Goal: Task Accomplishment & Management: Complete application form

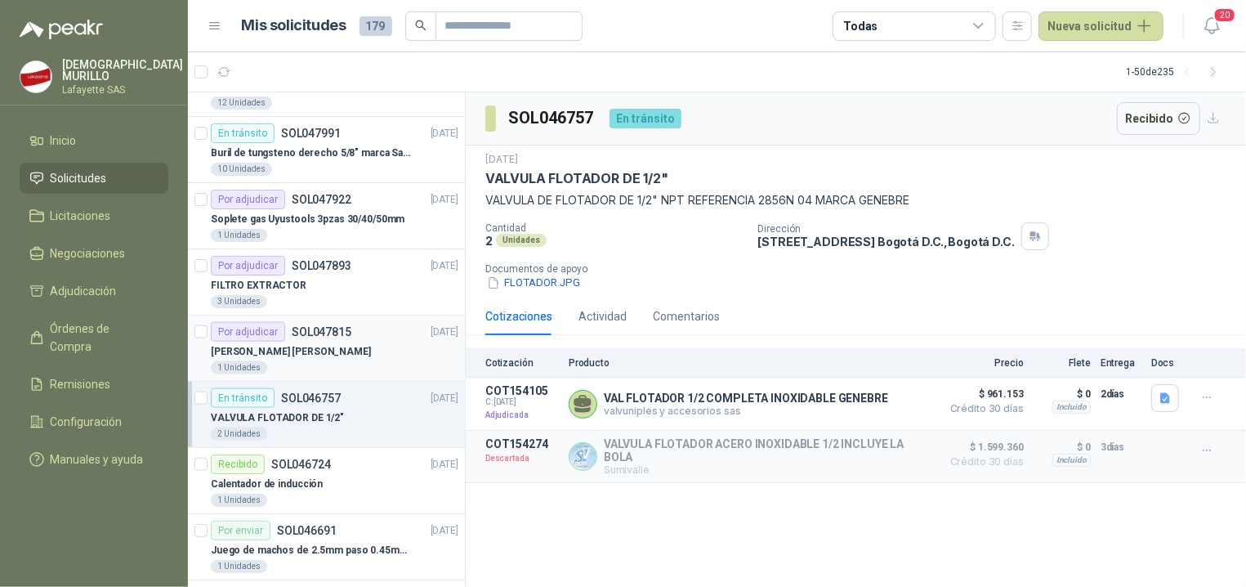
scroll to position [1116, 0]
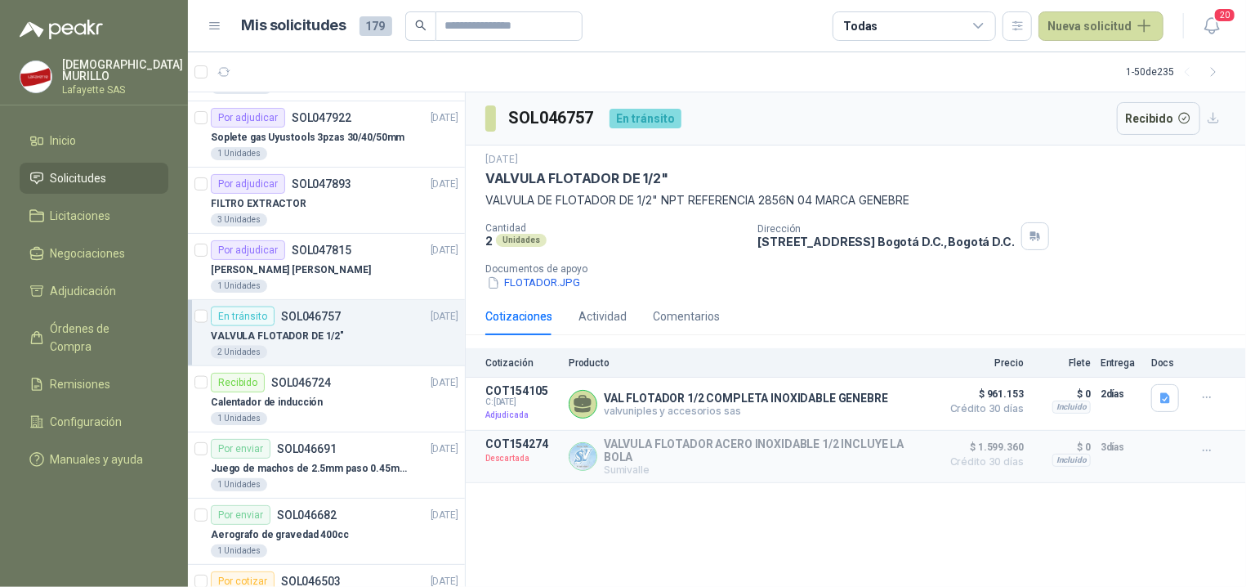
click at [820, 527] on div "SOL046757 En tránsito Recibido [DATE] VALVULA FLOTADOR DE 1/2" VALVULA DE FLOTA…" at bounding box center [856, 339] width 780 height 495
click at [882, 409] on button "Detalles" at bounding box center [893, 404] width 77 height 22
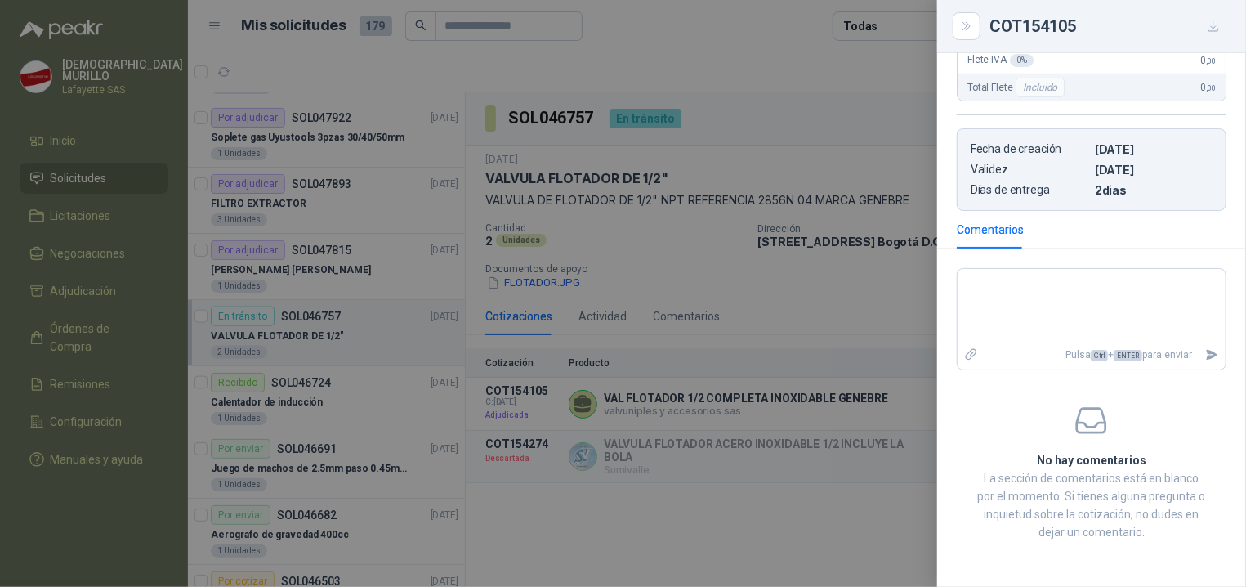
scroll to position [112, 0]
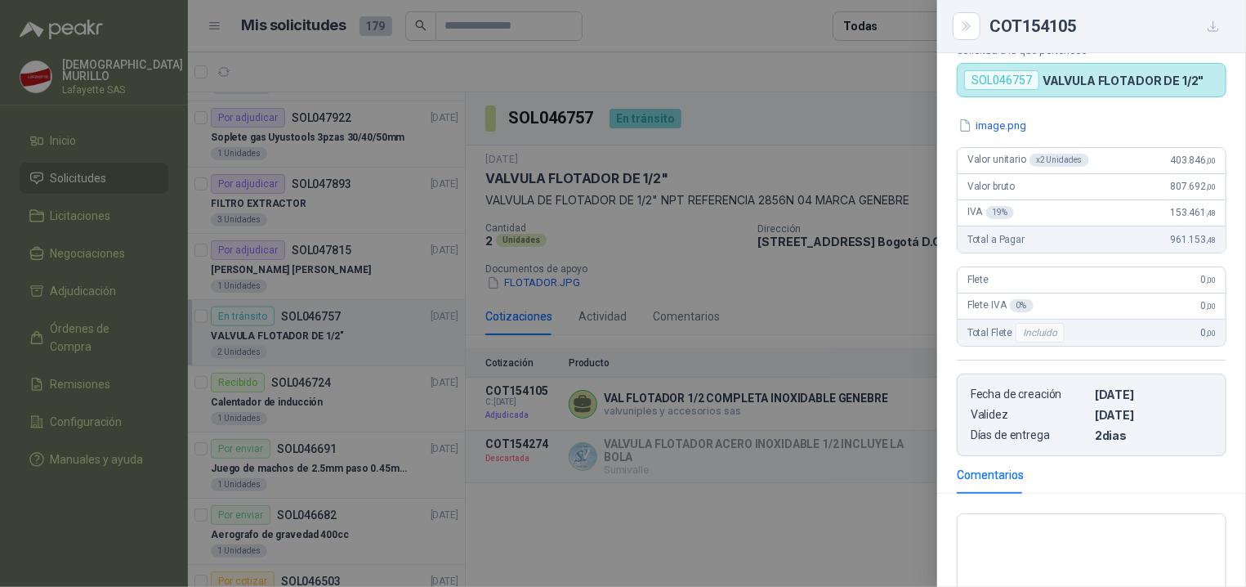
click at [640, 530] on div at bounding box center [623, 293] width 1246 height 587
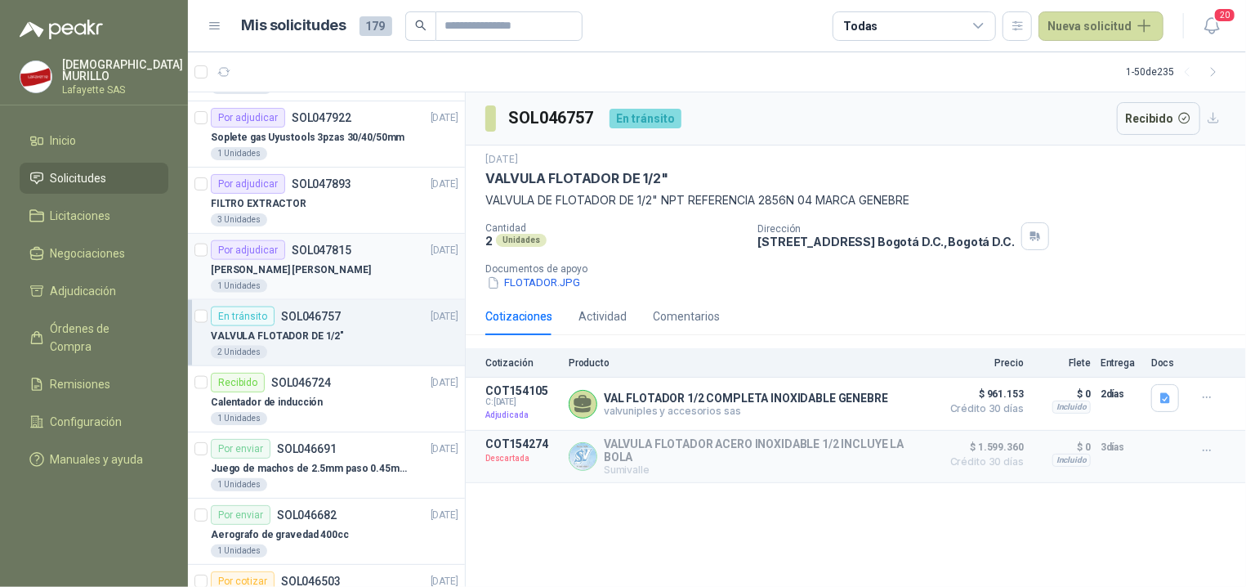
click at [297, 279] on div "[PERSON_NAME] [PERSON_NAME]" at bounding box center [335, 270] width 248 height 20
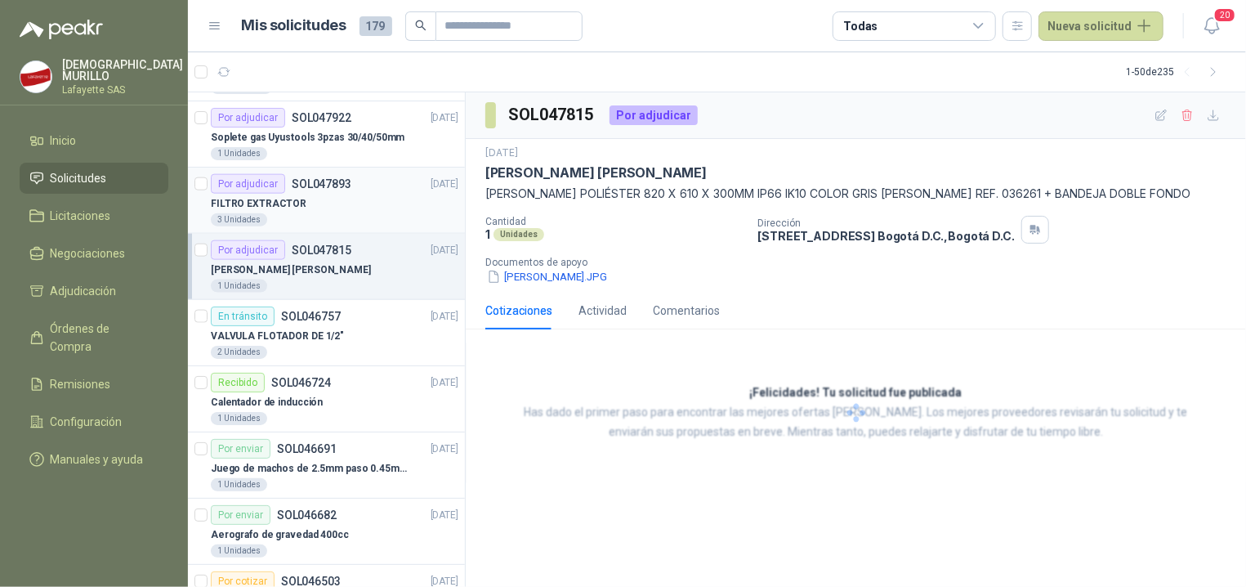
click at [322, 203] on div "FILTRO EXTRACTOR" at bounding box center [335, 204] width 248 height 20
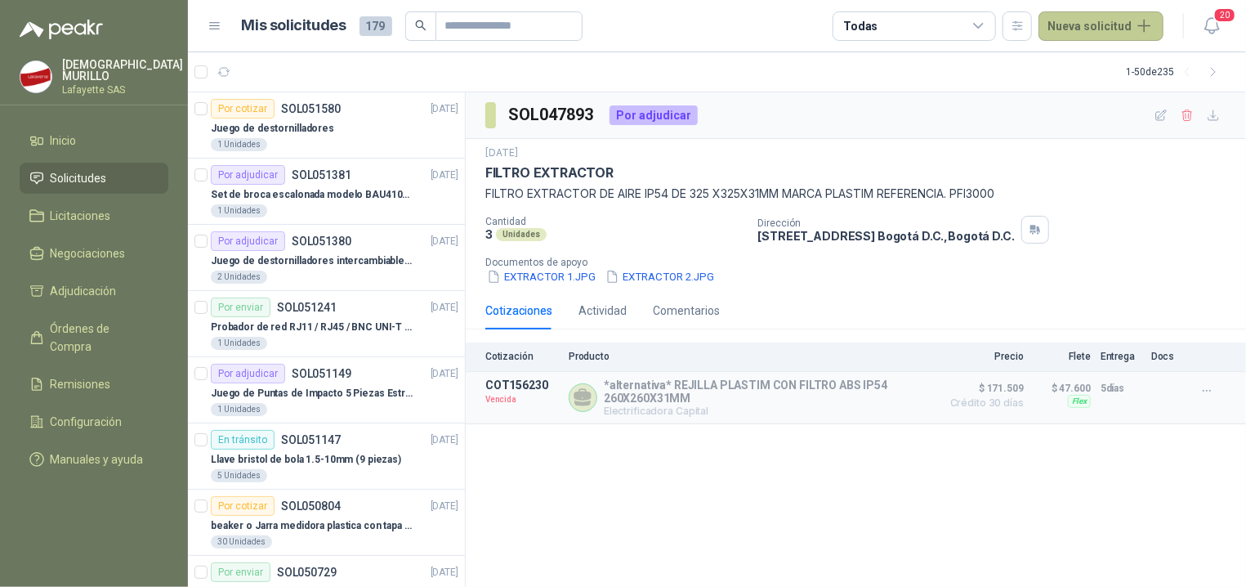
click at [1133, 37] on button "Nueva solicitud" at bounding box center [1100, 25] width 125 height 29
click at [1108, 91] on link "Solicitud grupal" at bounding box center [1120, 93] width 139 height 29
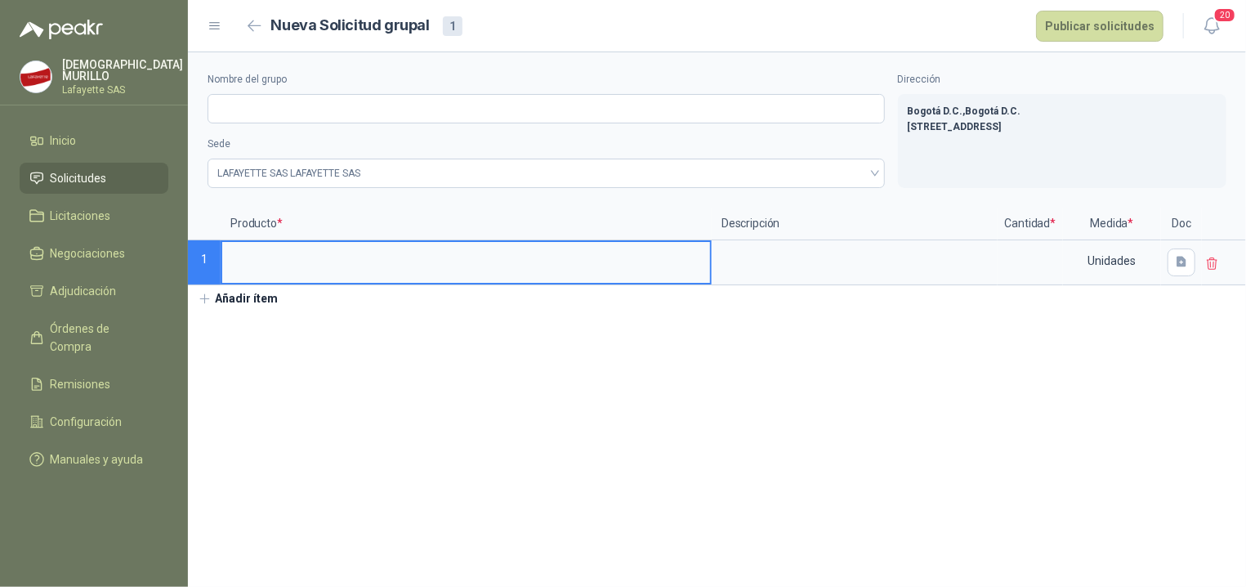
click at [217, 297] on button "Añadir ítem" at bounding box center [238, 299] width 100 height 28
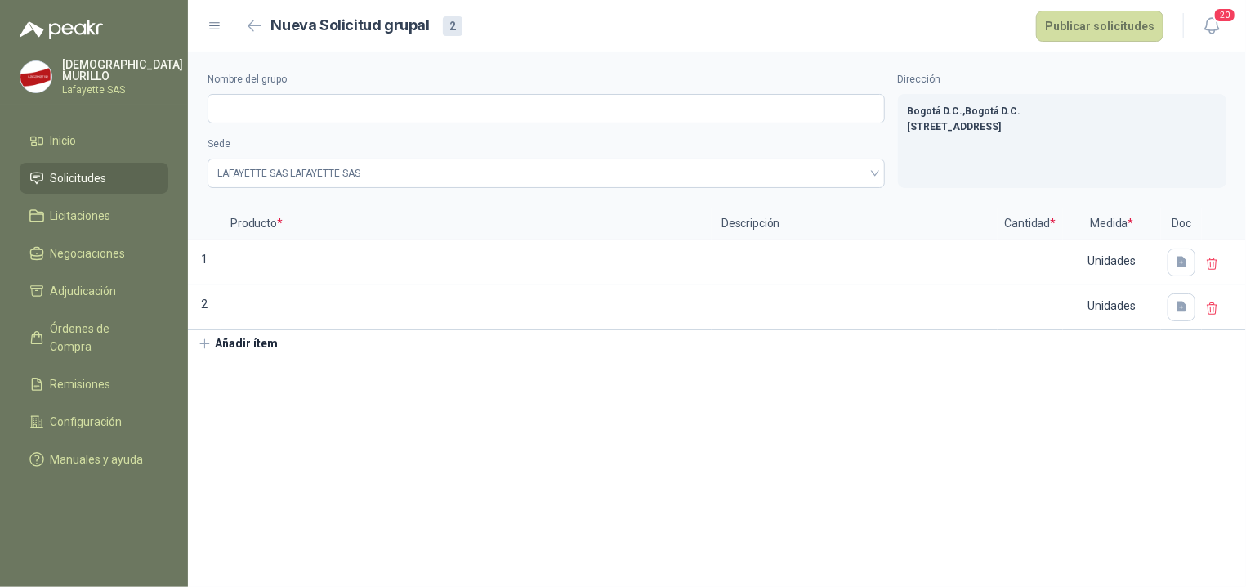
click at [225, 343] on button "Añadir ítem" at bounding box center [238, 344] width 100 height 28
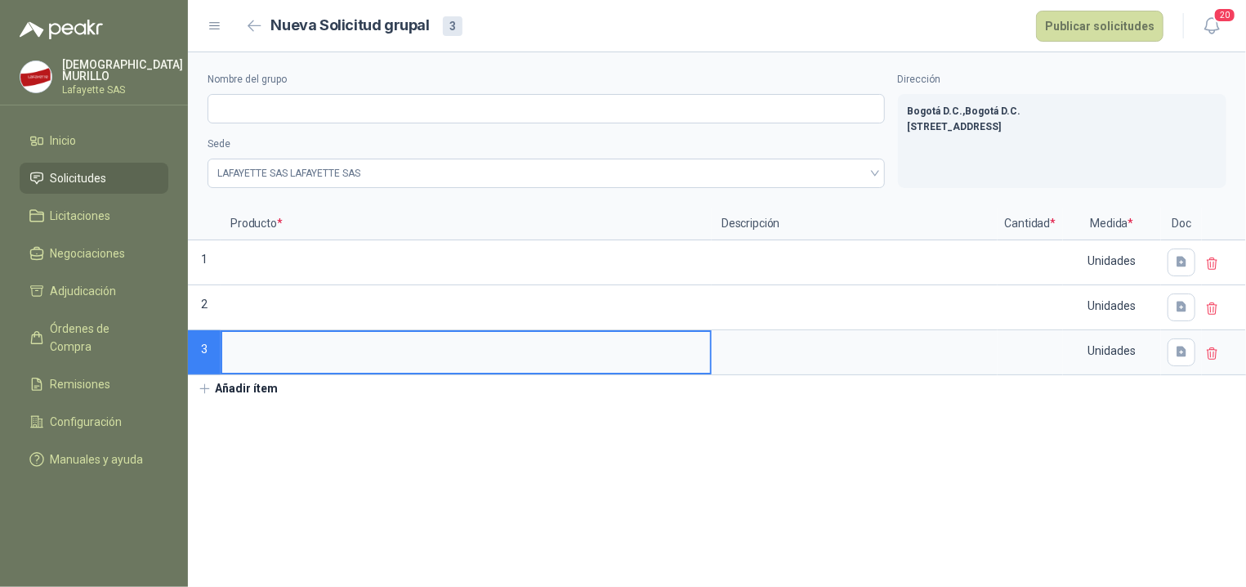
click at [224, 386] on button "Añadir ítem" at bounding box center [238, 389] width 100 height 28
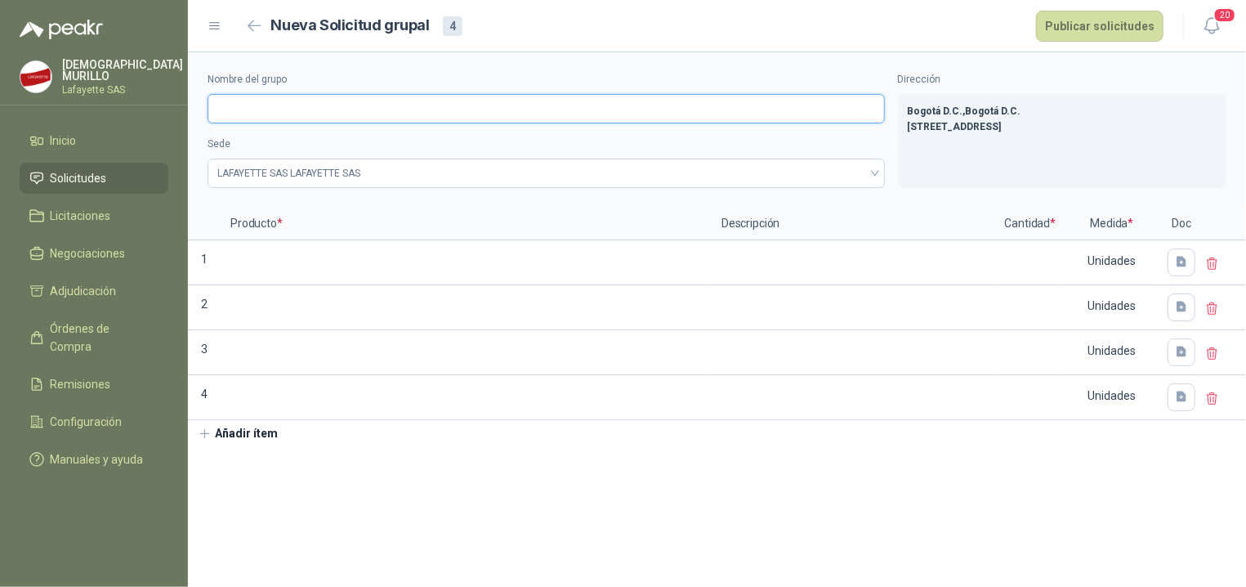
click at [542, 108] on input "Nombre del grupo" at bounding box center [546, 108] width 677 height 29
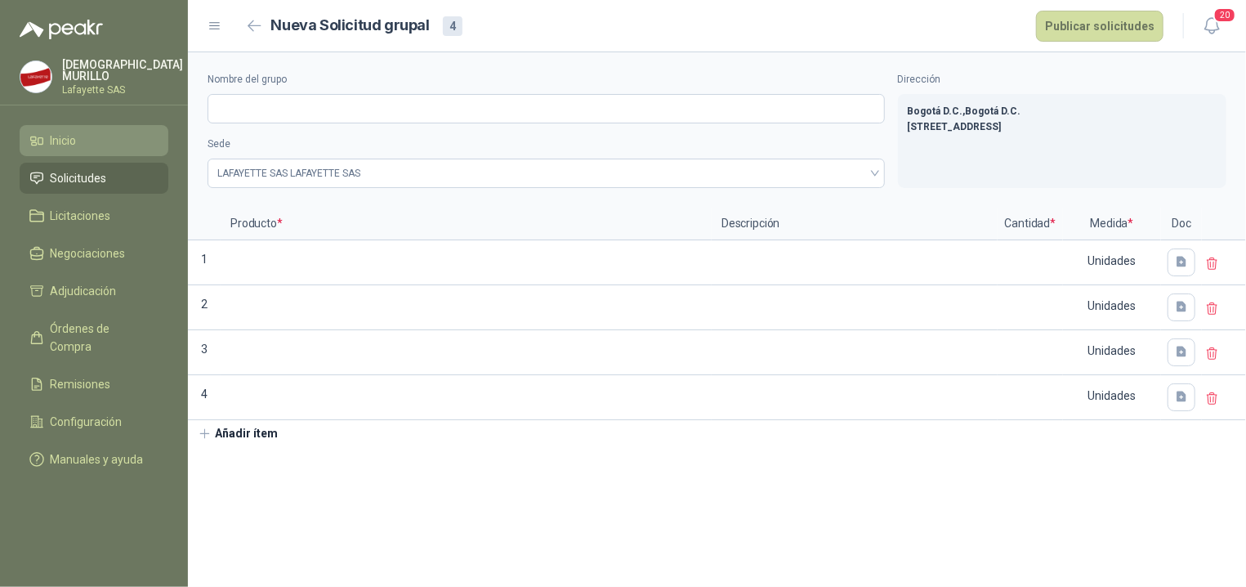
click at [41, 139] on icon at bounding box center [36, 140] width 15 height 15
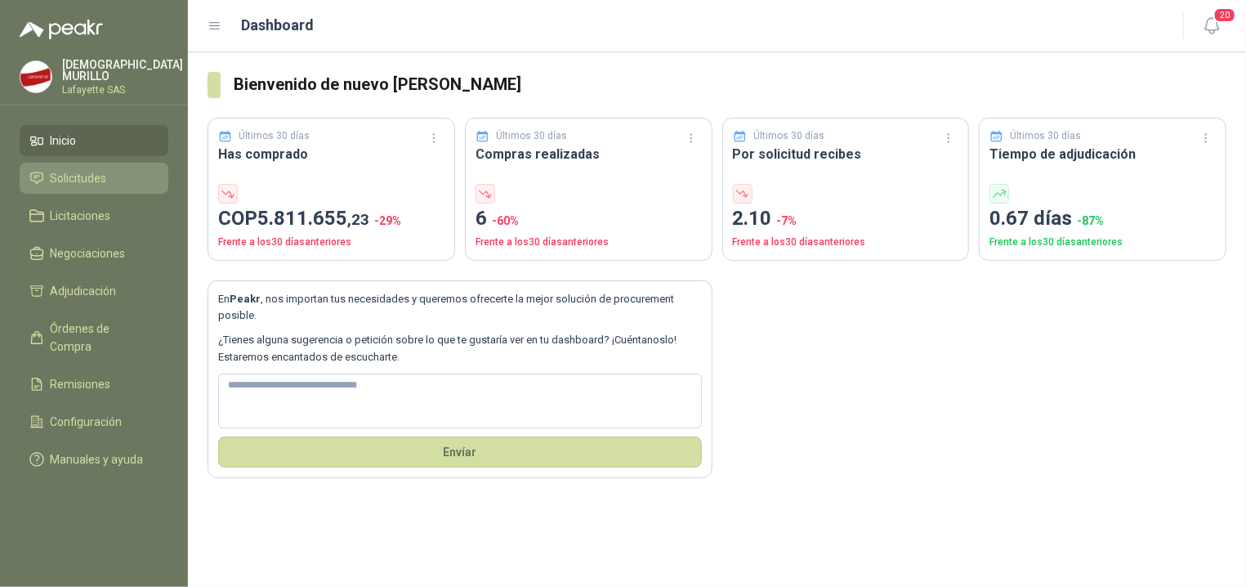
click at [113, 163] on link "Solicitudes" at bounding box center [94, 178] width 149 height 31
